Goal: Use online tool/utility: Utilize a website feature to perform a specific function

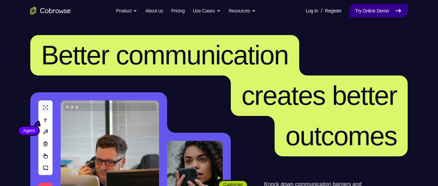
click at [373, 11] on link "Try Online Demo" at bounding box center [378, 10] width 58 height 13
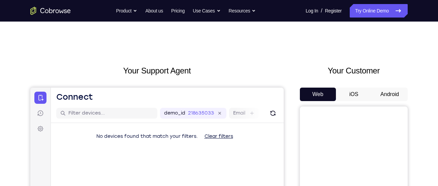
click at [390, 95] on button "Android" at bounding box center [389, 94] width 36 height 13
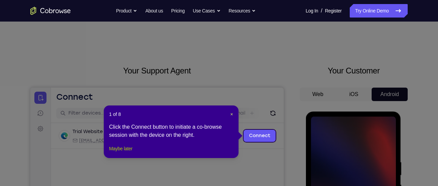
click at [111, 152] on button "Maybe later" at bounding box center [120, 148] width 23 height 8
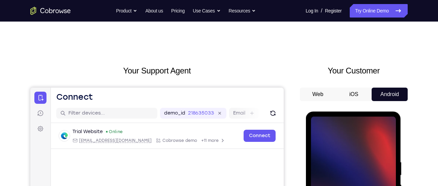
click at [122, 159] on div "Trial Website Online web@example.com Cobrowse demo +11 more web@example.com Cob…" at bounding box center [167, 152] width 233 height 58
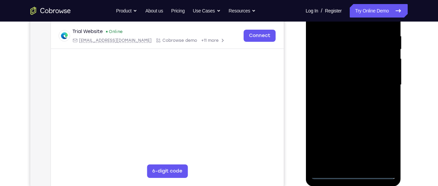
scroll to position [134, 0]
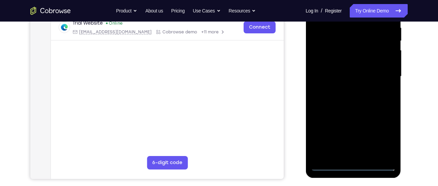
click at [352, 166] on div at bounding box center [352, 76] width 85 height 188
click at [383, 135] on div at bounding box center [352, 76] width 85 height 188
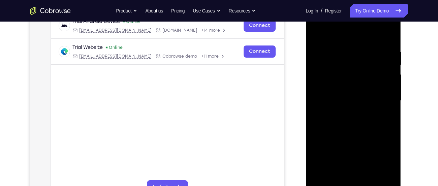
scroll to position [108, 0]
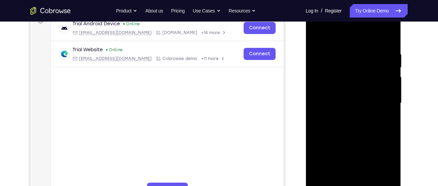
click at [354, 39] on div at bounding box center [352, 103] width 85 height 188
click at [381, 103] on div at bounding box center [352, 103] width 85 height 188
click at [346, 117] on div at bounding box center [352, 103] width 85 height 188
click at [351, 98] on div at bounding box center [352, 103] width 85 height 188
click at [349, 102] on div at bounding box center [352, 103] width 85 height 188
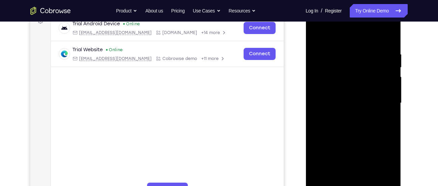
click at [345, 127] on div at bounding box center [352, 103] width 85 height 188
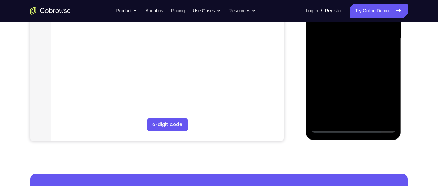
scroll to position [173, 0]
click at [369, 118] on div at bounding box center [352, 38] width 85 height 188
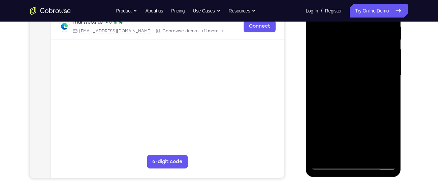
scroll to position [135, 0]
click at [360, 111] on div at bounding box center [352, 75] width 85 height 188
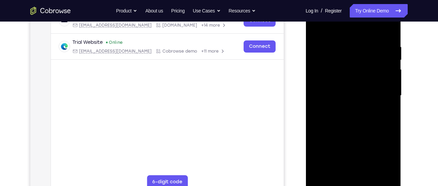
scroll to position [114, 0]
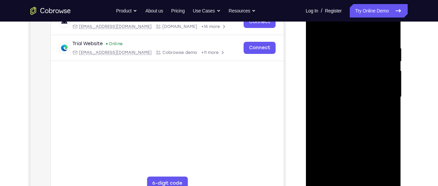
click at [345, 138] on div at bounding box center [352, 97] width 85 height 188
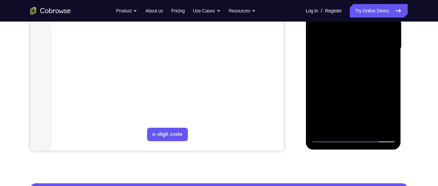
scroll to position [163, 0]
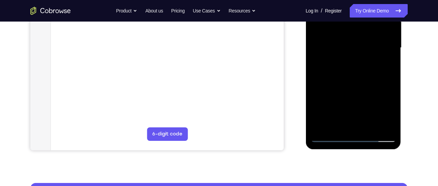
click at [353, 125] on div at bounding box center [352, 48] width 85 height 188
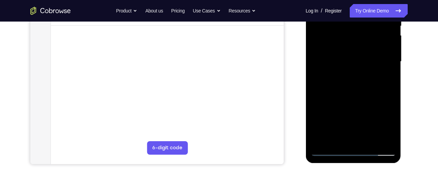
scroll to position [147, 0]
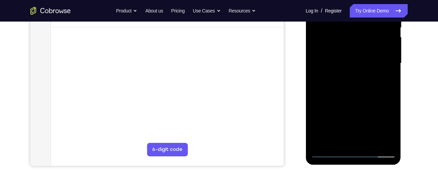
click at [335, 139] on div at bounding box center [352, 63] width 85 height 188
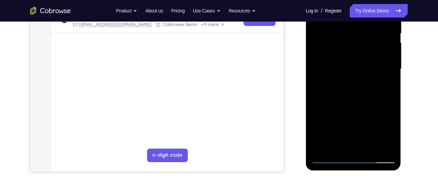
scroll to position [155, 0]
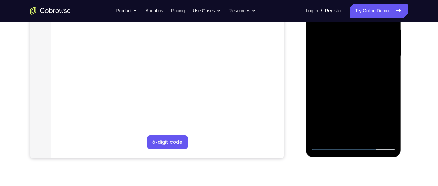
drag, startPoint x: 352, startPoint y: 118, endPoint x: 360, endPoint y: 91, distance: 28.5
click at [360, 91] on div at bounding box center [352, 56] width 85 height 188
click at [381, 119] on div at bounding box center [352, 56] width 85 height 188
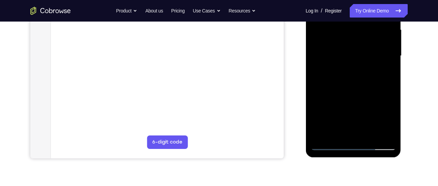
click at [384, 67] on div at bounding box center [352, 56] width 85 height 188
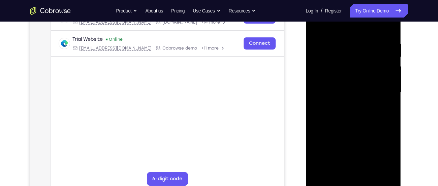
scroll to position [118, 0]
drag, startPoint x: 313, startPoint y: 31, endPoint x: 323, endPoint y: 2, distance: 30.5
click at [323, 2] on div at bounding box center [352, 93] width 85 height 188
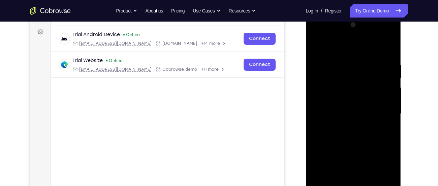
scroll to position [95, 0]
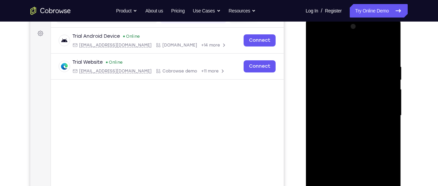
drag, startPoint x: 340, startPoint y: 72, endPoint x: 342, endPoint y: 37, distance: 34.4
click at [342, 37] on div at bounding box center [352, 115] width 85 height 188
click at [315, 49] on div at bounding box center [352, 115] width 85 height 188
click at [318, 49] on div at bounding box center [352, 115] width 85 height 188
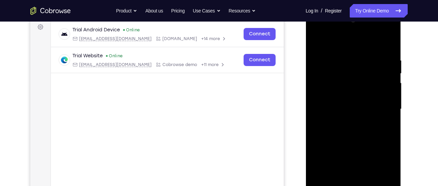
scroll to position [102, 0]
click at [343, 50] on div at bounding box center [352, 108] width 85 height 188
click at [383, 62] on div at bounding box center [352, 108] width 85 height 188
drag, startPoint x: 327, startPoint y: 75, endPoint x: 377, endPoint y: 73, distance: 50.5
click at [377, 73] on div at bounding box center [352, 108] width 85 height 188
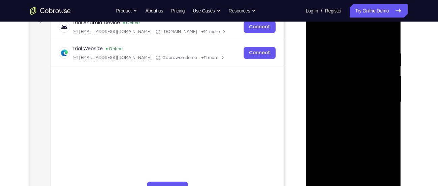
scroll to position [108, 0]
click at [380, 79] on div at bounding box center [352, 102] width 85 height 188
click at [389, 39] on div at bounding box center [352, 102] width 85 height 188
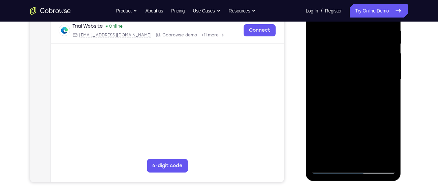
scroll to position [128, 0]
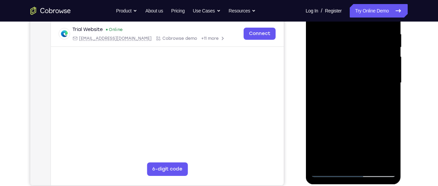
drag, startPoint x: 366, startPoint y: 41, endPoint x: 342, endPoint y: 181, distance: 141.9
click at [342, 181] on div at bounding box center [352, 84] width 95 height 201
drag, startPoint x: 378, startPoint y: 48, endPoint x: 356, endPoint y: 158, distance: 112.2
click at [356, 158] on div at bounding box center [352, 83] width 85 height 188
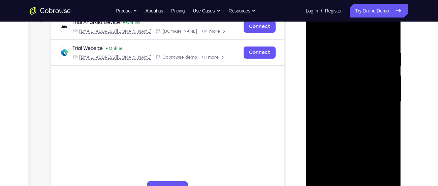
scroll to position [109, 0]
click at [364, 47] on div at bounding box center [352, 102] width 85 height 188
click at [384, 98] on div at bounding box center [352, 102] width 85 height 188
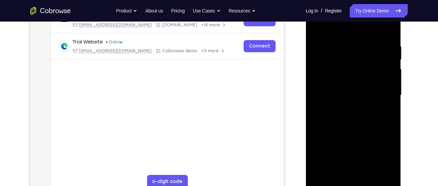
scroll to position [110, 0]
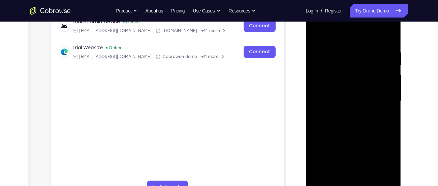
click at [384, 98] on div at bounding box center [352, 101] width 85 height 188
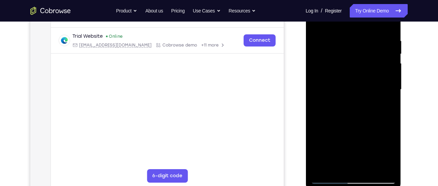
scroll to position [123, 0]
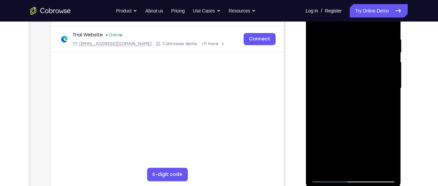
click at [383, 86] on div at bounding box center [352, 88] width 85 height 188
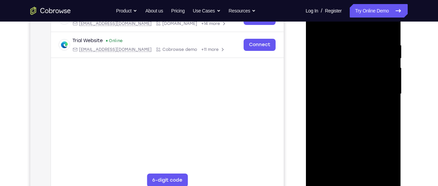
scroll to position [112, 0]
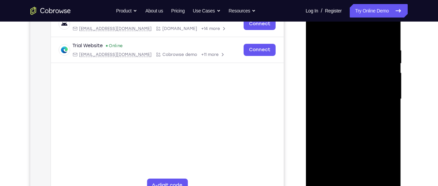
click at [383, 87] on div at bounding box center [352, 99] width 85 height 188
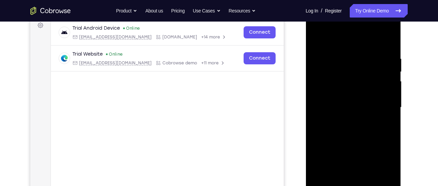
scroll to position [103, 0]
click at [332, 44] on div at bounding box center [352, 107] width 85 height 188
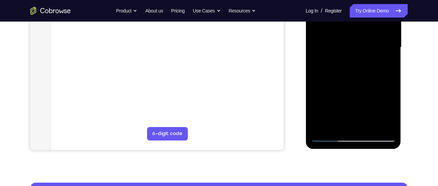
drag, startPoint x: 349, startPoint y: 28, endPoint x: 356, endPoint y: 51, distance: 24.2
click at [356, 51] on div at bounding box center [352, 47] width 85 height 188
click at [360, 85] on div at bounding box center [352, 47] width 85 height 188
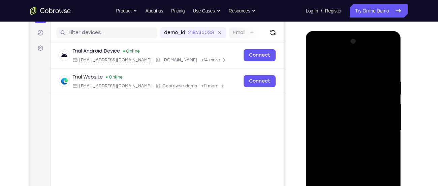
scroll to position [80, 0]
click at [316, 62] on div at bounding box center [352, 130] width 85 height 188
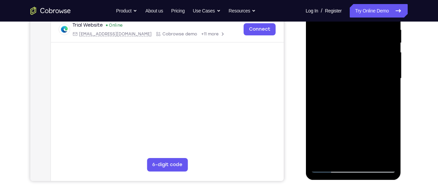
scroll to position [133, 0]
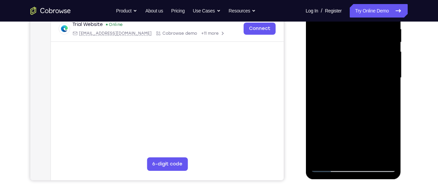
drag, startPoint x: 384, startPoint y: 114, endPoint x: 385, endPoint y: 73, distance: 41.4
click at [385, 73] on div at bounding box center [352, 78] width 85 height 188
drag, startPoint x: 353, startPoint y: 112, endPoint x: 367, endPoint y: 109, distance: 13.8
click at [360, 73] on div at bounding box center [352, 78] width 85 height 188
drag, startPoint x: 367, startPoint y: 113, endPoint x: 370, endPoint y: 80, distance: 33.1
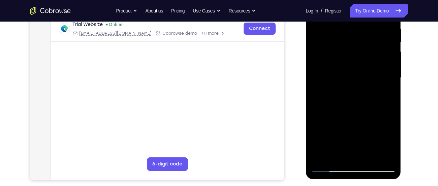
click at [370, 80] on div at bounding box center [352, 78] width 85 height 188
drag, startPoint x: 360, startPoint y: 106, endPoint x: 360, endPoint y: 69, distance: 37.0
click at [360, 69] on div at bounding box center [352, 78] width 85 height 188
drag, startPoint x: 363, startPoint y: 113, endPoint x: 367, endPoint y: 73, distance: 39.9
click at [367, 73] on div at bounding box center [352, 78] width 85 height 188
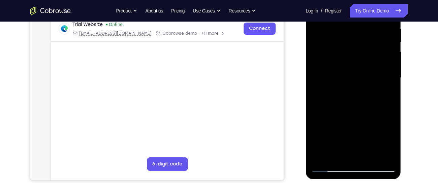
drag, startPoint x: 371, startPoint y: 107, endPoint x: 372, endPoint y: 68, distance: 38.7
click at [372, 68] on div at bounding box center [352, 78] width 85 height 188
drag, startPoint x: 375, startPoint y: 104, endPoint x: 376, endPoint y: 96, distance: 8.1
click at [379, 63] on div at bounding box center [352, 78] width 85 height 188
drag, startPoint x: 375, startPoint y: 101, endPoint x: 376, endPoint y: 66, distance: 35.0
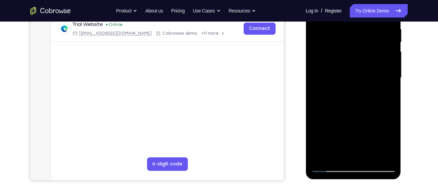
click at [376, 66] on div at bounding box center [352, 78] width 85 height 188
drag, startPoint x: 366, startPoint y: 97, endPoint x: 377, endPoint y: 63, distance: 35.0
click at [377, 63] on div at bounding box center [352, 78] width 85 height 188
drag, startPoint x: 356, startPoint y: 111, endPoint x: 367, endPoint y: 68, distance: 44.4
click at [367, 68] on div at bounding box center [352, 78] width 85 height 188
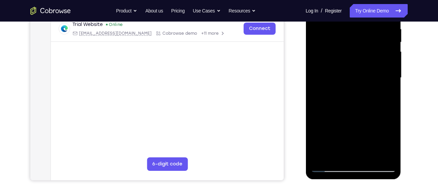
drag, startPoint x: 360, startPoint y: 106, endPoint x: 369, endPoint y: 64, distance: 42.2
click at [369, 64] on div at bounding box center [352, 78] width 85 height 188
drag, startPoint x: 362, startPoint y: 102, endPoint x: 359, endPoint y: 112, distance: 10.4
click at [372, 60] on div at bounding box center [352, 78] width 85 height 188
drag, startPoint x: 359, startPoint y: 113, endPoint x: 366, endPoint y: 74, distance: 40.0
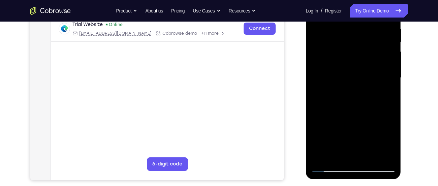
click at [366, 74] on div at bounding box center [352, 78] width 85 height 188
drag, startPoint x: 363, startPoint y: 112, endPoint x: 369, endPoint y: 67, distance: 45.2
click at [369, 67] on div at bounding box center [352, 78] width 85 height 188
drag, startPoint x: 364, startPoint y: 108, endPoint x: 368, endPoint y: 75, distance: 32.6
click at [368, 75] on div at bounding box center [352, 78] width 85 height 188
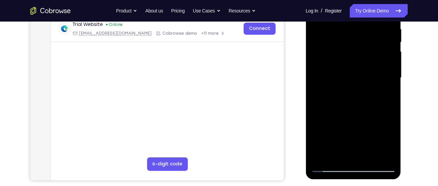
scroll to position [175, 0]
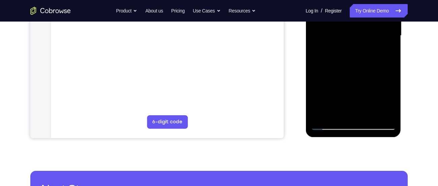
drag, startPoint x: 345, startPoint y: 93, endPoint x: 366, endPoint y: 66, distance: 33.9
click at [366, 66] on div at bounding box center [352, 35] width 85 height 188
drag, startPoint x: 337, startPoint y: 78, endPoint x: 351, endPoint y: 54, distance: 28.2
click at [351, 54] on div at bounding box center [352, 35] width 85 height 188
drag, startPoint x: 342, startPoint y: 90, endPoint x: 357, endPoint y: 55, distance: 38.8
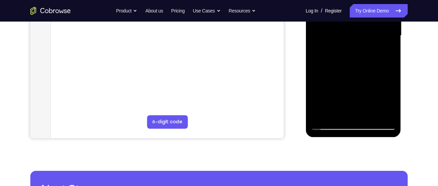
click at [357, 55] on div at bounding box center [352, 35] width 85 height 188
click at [319, 117] on div at bounding box center [352, 35] width 85 height 188
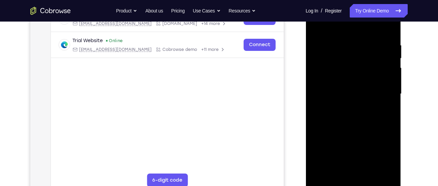
scroll to position [161, 0]
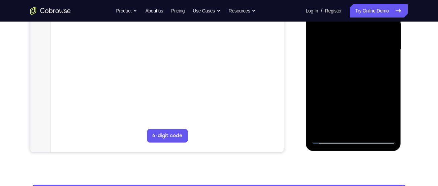
click at [392, 75] on div at bounding box center [352, 49] width 85 height 188
click at [319, 78] on div at bounding box center [352, 49] width 85 height 188
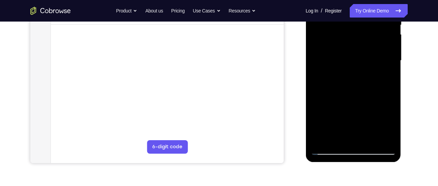
scroll to position [147, 0]
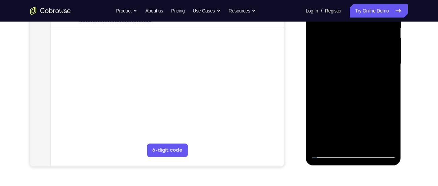
drag, startPoint x: 371, startPoint y: 105, endPoint x: 372, endPoint y: 65, distance: 39.7
click at [372, 65] on div at bounding box center [352, 64] width 85 height 188
click at [388, 127] on div at bounding box center [352, 64] width 85 height 188
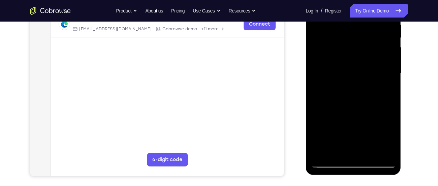
scroll to position [137, 0]
click at [389, 78] on div at bounding box center [352, 73] width 85 height 188
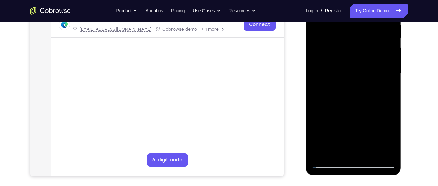
click at [389, 78] on div at bounding box center [352, 73] width 85 height 188
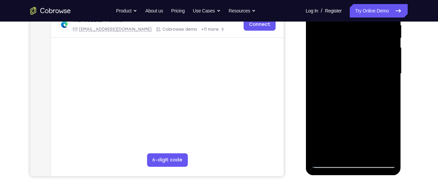
click at [389, 78] on div at bounding box center [352, 73] width 85 height 188
drag, startPoint x: 380, startPoint y: 108, endPoint x: 393, endPoint y: 54, distance: 55.0
click at [393, 54] on div at bounding box center [352, 73] width 85 height 188
drag, startPoint x: 381, startPoint y: 105, endPoint x: 387, endPoint y: 57, distance: 49.3
click at [387, 57] on div at bounding box center [352, 73] width 85 height 188
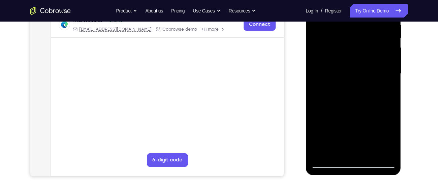
drag, startPoint x: 375, startPoint y: 114, endPoint x: 383, endPoint y: 57, distance: 58.1
click at [383, 57] on div at bounding box center [352, 73] width 85 height 188
click at [388, 71] on div at bounding box center [352, 73] width 85 height 188
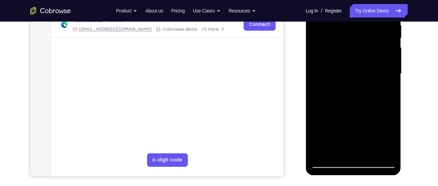
click at [388, 71] on div at bounding box center [352, 73] width 85 height 188
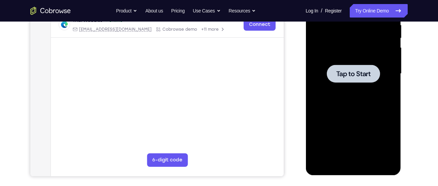
click at [354, 87] on div at bounding box center [352, 73] width 85 height 188
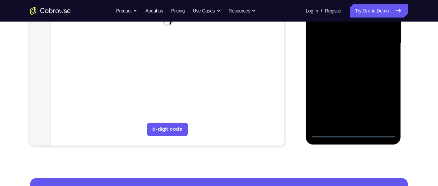
scroll to position [171, 0]
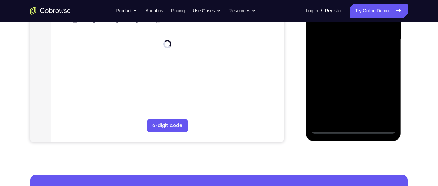
click at [355, 129] on div at bounding box center [352, 39] width 85 height 188
click at [387, 104] on div at bounding box center [352, 39] width 85 height 188
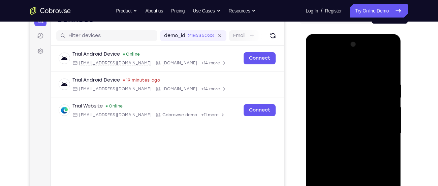
scroll to position [77, 0]
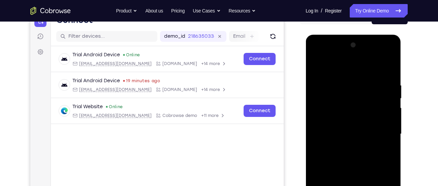
click at [354, 71] on div at bounding box center [352, 134] width 85 height 188
click at [380, 130] on div at bounding box center [352, 134] width 85 height 188
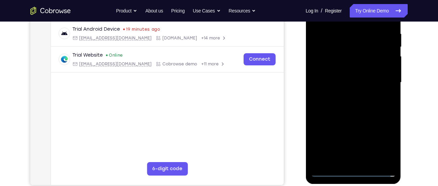
click at [347, 97] on div at bounding box center [352, 82] width 85 height 188
click at [343, 74] on div at bounding box center [352, 82] width 85 height 188
click at [345, 81] on div at bounding box center [352, 82] width 85 height 188
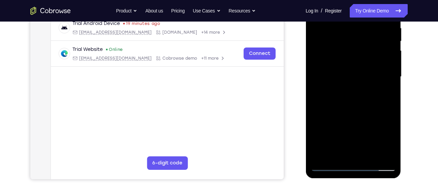
scroll to position [133, 0]
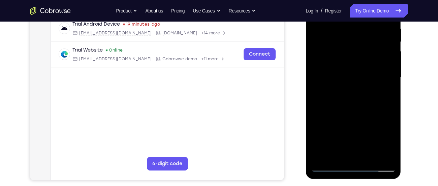
click at [353, 106] on div at bounding box center [352, 77] width 85 height 188
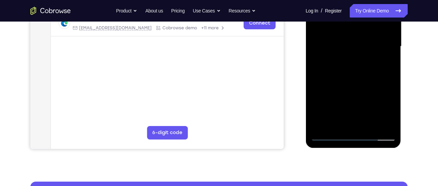
scroll to position [165, 0]
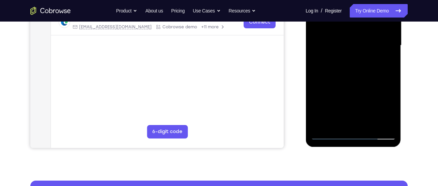
click at [370, 125] on div at bounding box center [352, 45] width 85 height 188
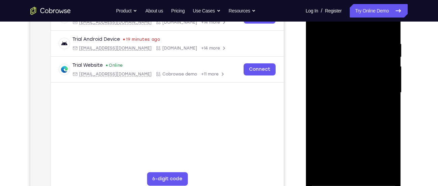
scroll to position [118, 0]
click at [354, 130] on div at bounding box center [352, 93] width 85 height 188
click at [363, 92] on div at bounding box center [352, 93] width 85 height 188
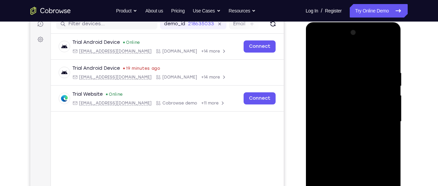
scroll to position [89, 0]
drag, startPoint x: 358, startPoint y: 60, endPoint x: 367, endPoint y: 35, distance: 25.8
click at [367, 35] on div at bounding box center [352, 122] width 85 height 188
click at [317, 55] on div at bounding box center [352, 122] width 85 height 188
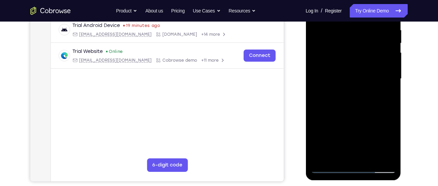
scroll to position [134, 0]
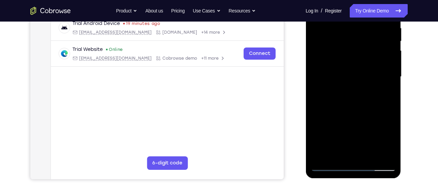
click at [358, 88] on div at bounding box center [352, 76] width 85 height 188
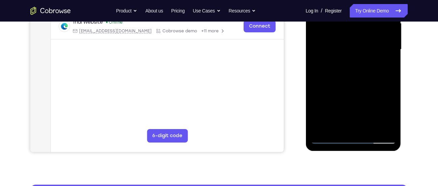
click at [346, 125] on div at bounding box center [352, 49] width 85 height 188
click at [336, 127] on div at bounding box center [352, 49] width 85 height 188
click at [372, 90] on div at bounding box center [352, 49] width 85 height 188
click at [383, 60] on div at bounding box center [352, 49] width 85 height 188
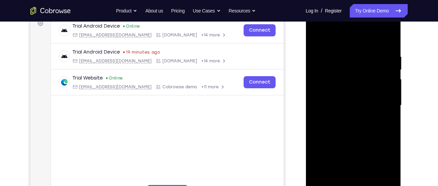
scroll to position [104, 0]
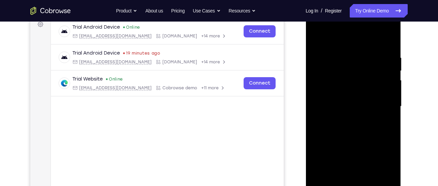
click at [317, 43] on div at bounding box center [352, 106] width 85 height 188
click at [317, 36] on div at bounding box center [352, 106] width 85 height 188
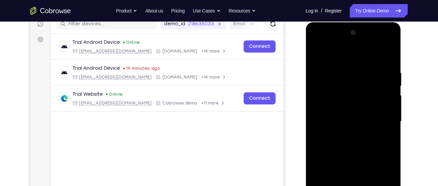
scroll to position [85, 0]
